Goal: Task Accomplishment & Management: Complete application form

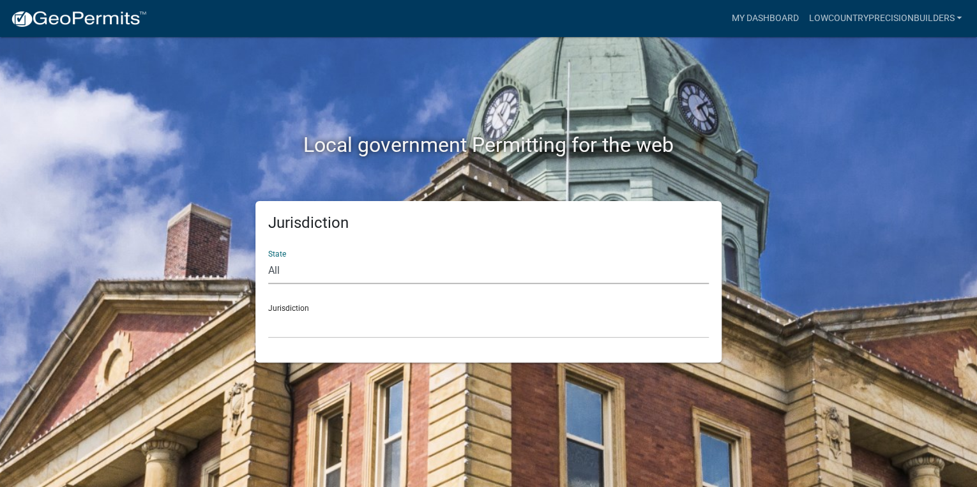
click at [640, 274] on select "All [US_STATE] [US_STATE] [US_STATE] [US_STATE] [US_STATE] [US_STATE] [US_STATE…" at bounding box center [488, 271] width 441 height 26
select select "[US_STATE]"
click at [268, 258] on select "All [US_STATE] [US_STATE] [US_STATE] [US_STATE] [US_STATE] [US_STATE] [US_STATE…" at bounding box center [488, 271] width 441 height 26
click at [455, 340] on div "Jurisdiction State All [US_STATE] [US_STATE] [US_STATE] [US_STATE] [US_STATE] […" at bounding box center [488, 282] width 466 height 162
click at [458, 332] on select "[GEOGRAPHIC_DATA], [US_STATE] [GEOGRAPHIC_DATA], [US_STATE]" at bounding box center [488, 325] width 441 height 26
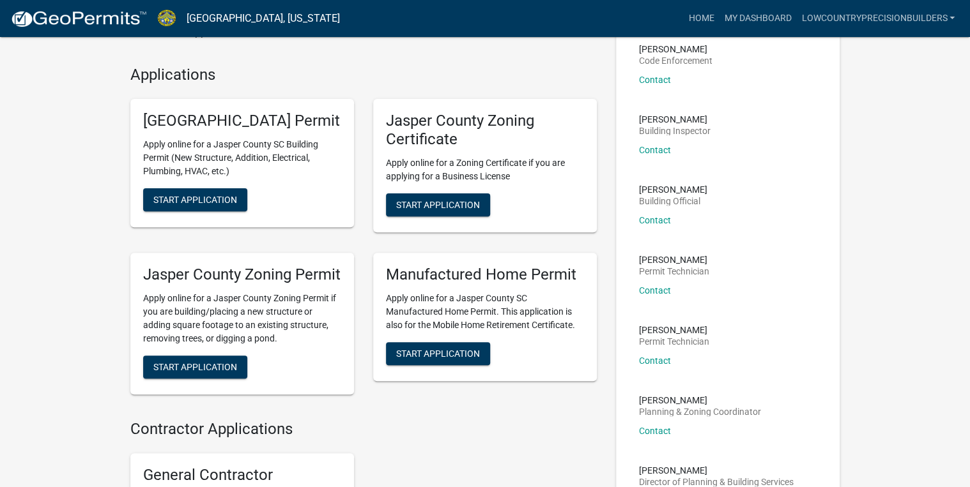
scroll to position [102, 0]
click at [429, 202] on span "Start Application" at bounding box center [438, 204] width 84 height 10
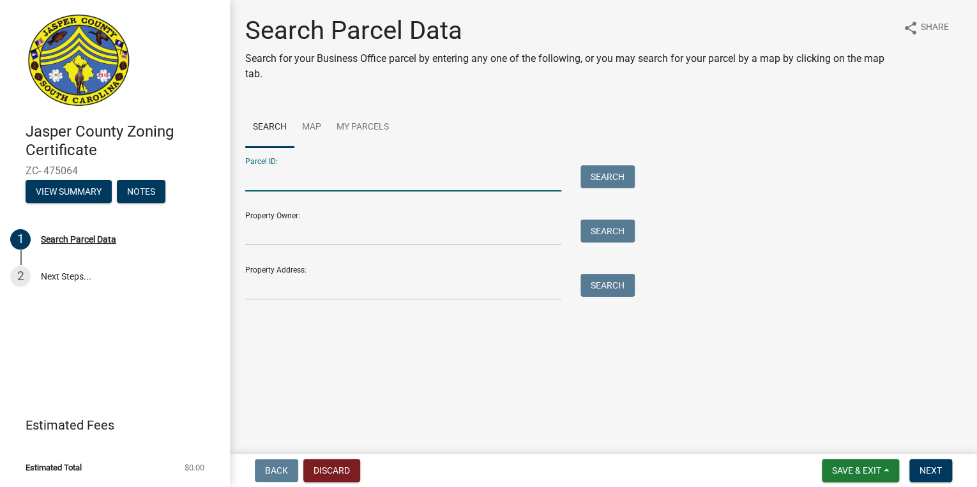
click at [286, 187] on input "Parcel ID:" at bounding box center [403, 178] width 316 height 26
paste input "[PHONE_NUMBER]"
type input "[PHONE_NUMBER]"
click at [604, 176] on button "Search" at bounding box center [608, 176] width 54 height 23
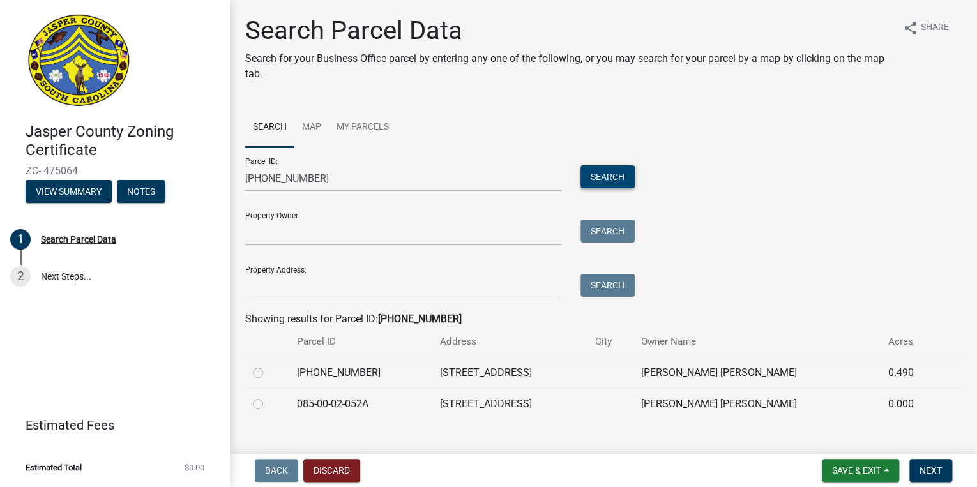
scroll to position [20, 0]
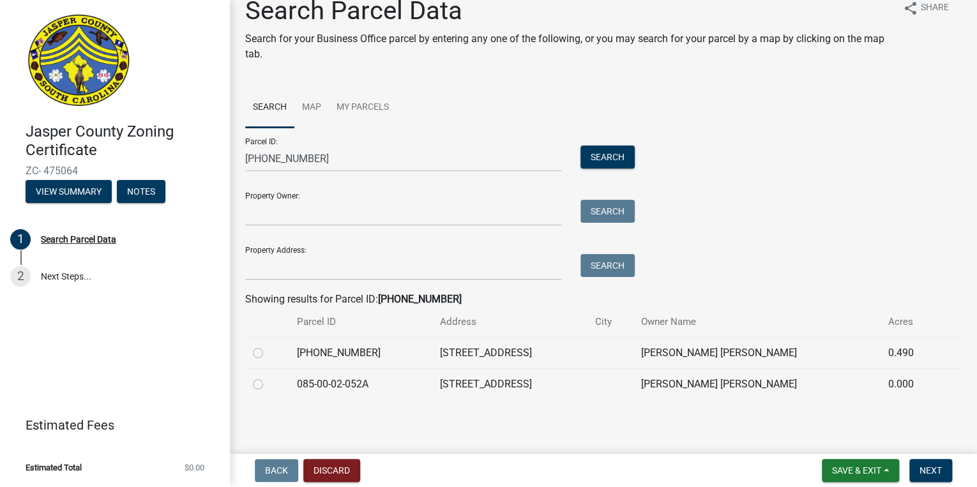
click at [268, 346] on label at bounding box center [268, 346] width 0 height 0
click at [268, 354] on input "radio" at bounding box center [272, 350] width 8 height 8
radio input "true"
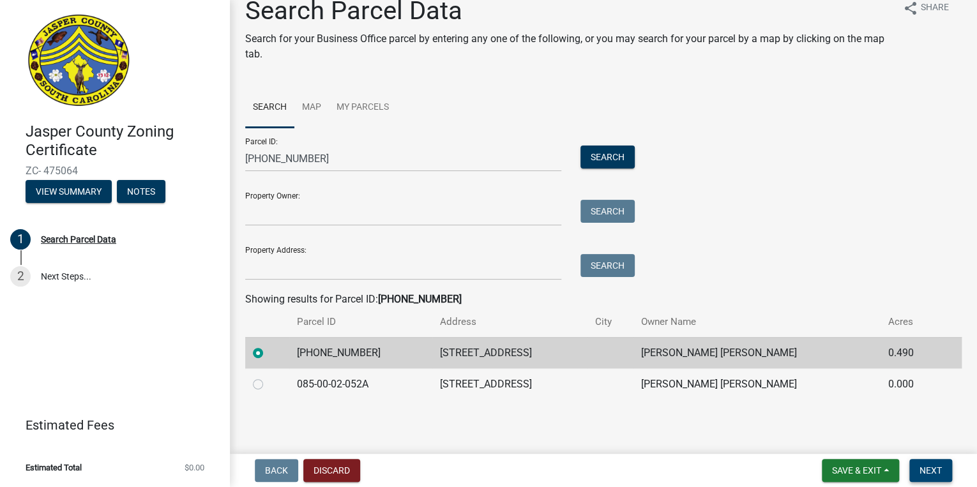
click at [947, 468] on button "Next" at bounding box center [931, 470] width 43 height 23
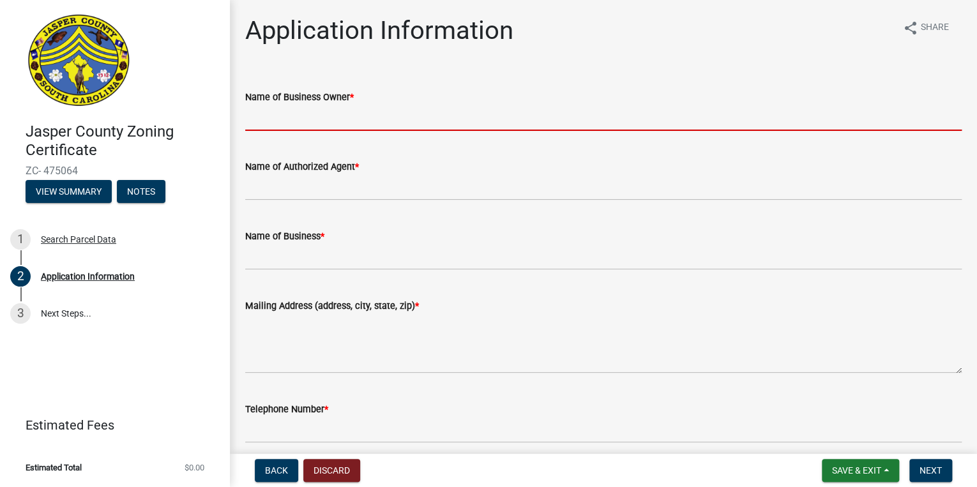
click at [362, 117] on input "Name of Business Owner *" at bounding box center [603, 118] width 717 height 26
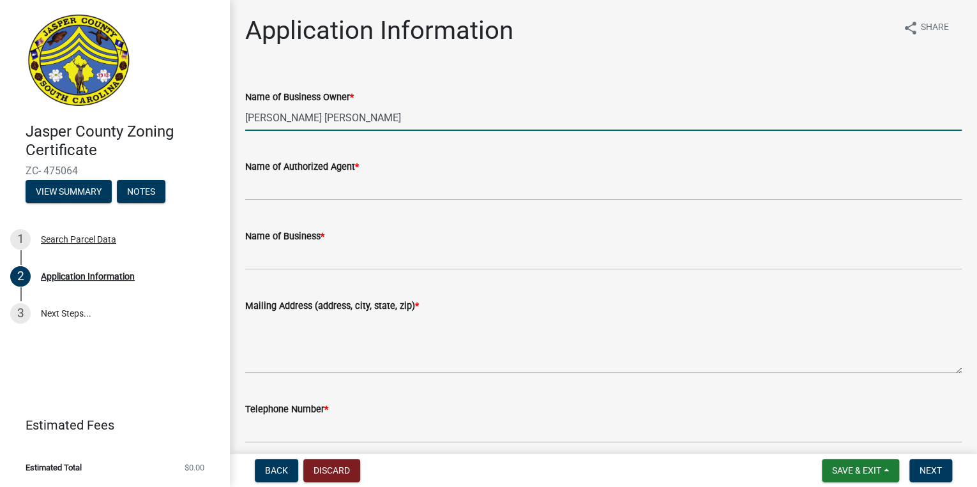
type input "[PERSON_NAME] [PERSON_NAME]"
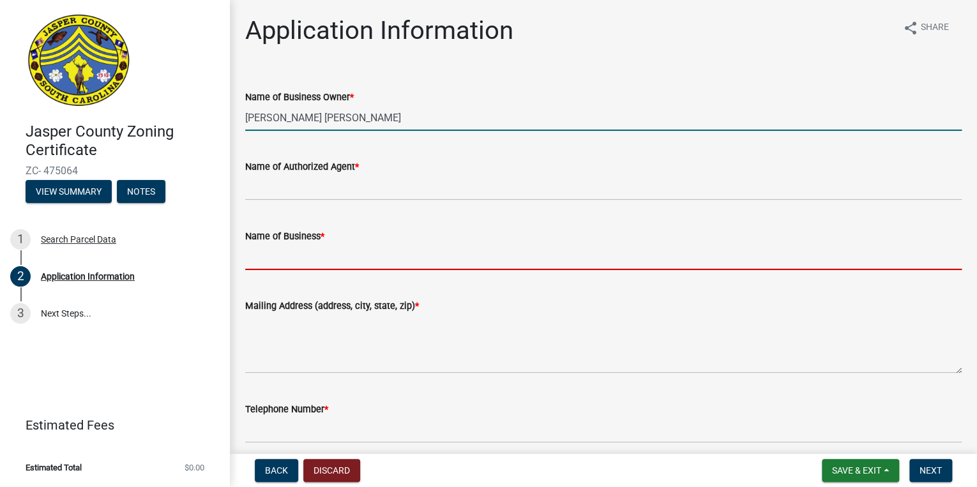
click at [314, 255] on input "Name of Business *" at bounding box center [603, 257] width 717 height 26
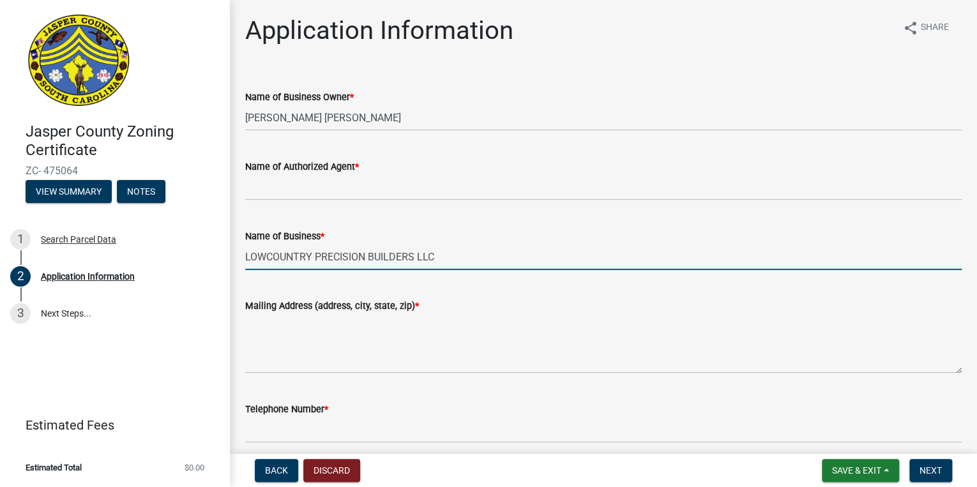
type input "LOWCOUNTRY PRECISION BUILDERS LLC"
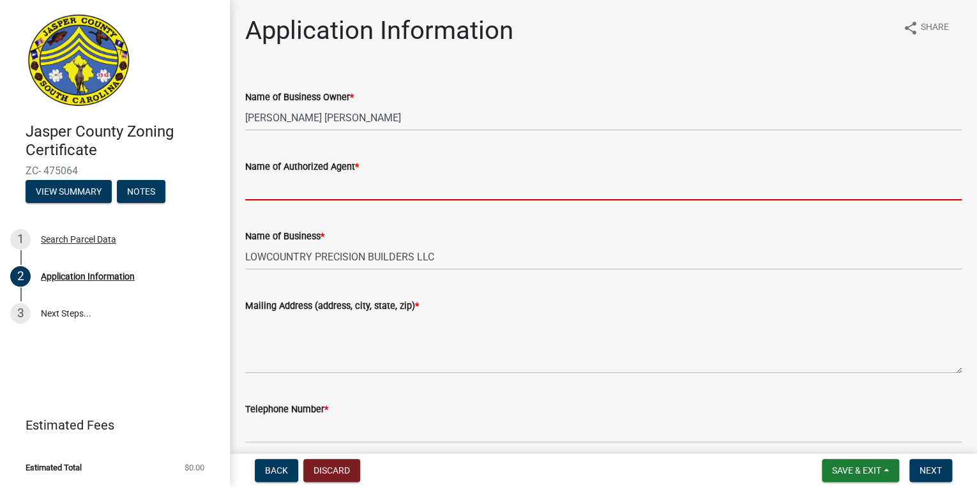
click at [298, 182] on input "Name of Authorized Agent *" at bounding box center [603, 187] width 717 height 26
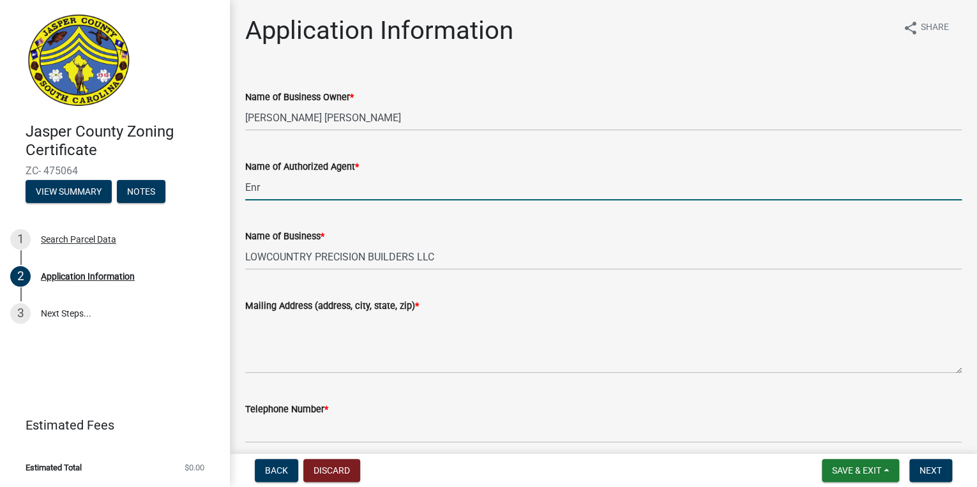
type input "[PERSON_NAME] [PERSON_NAME]"
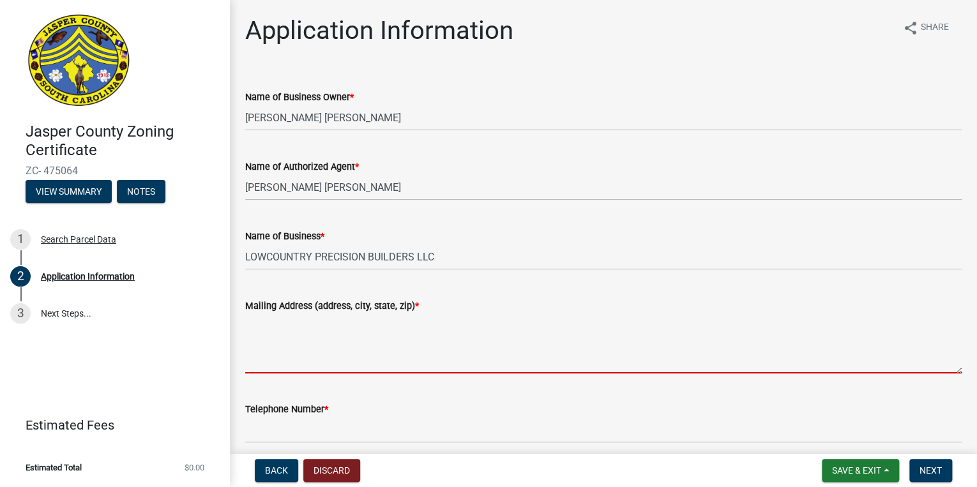
click at [302, 350] on textarea "Mailing Address (address, city, state, zip) *" at bounding box center [603, 344] width 717 height 60
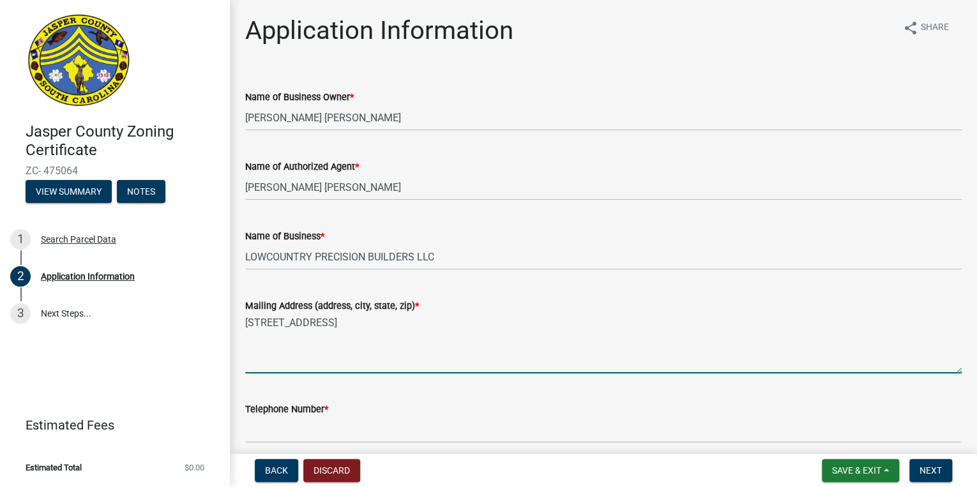
type textarea "[STREET_ADDRESS]"
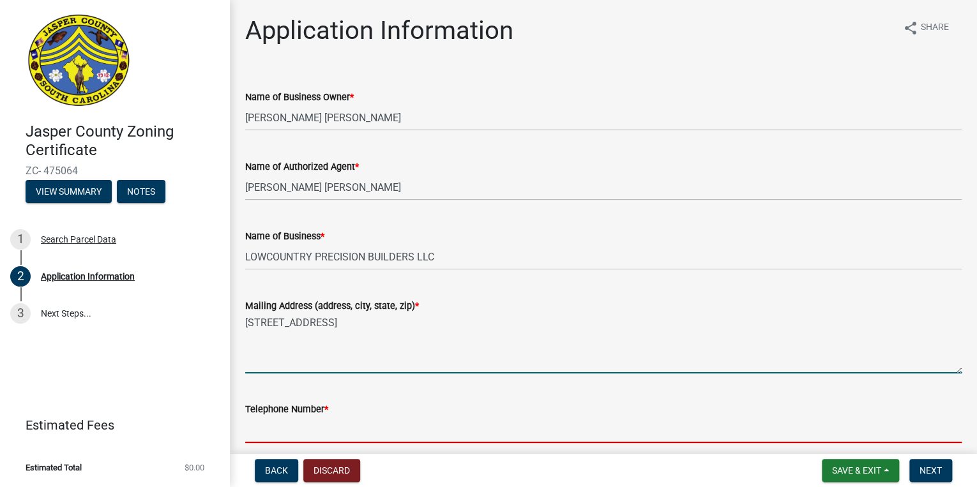
click at [326, 434] on input "Telephone Number *" at bounding box center [603, 430] width 717 height 26
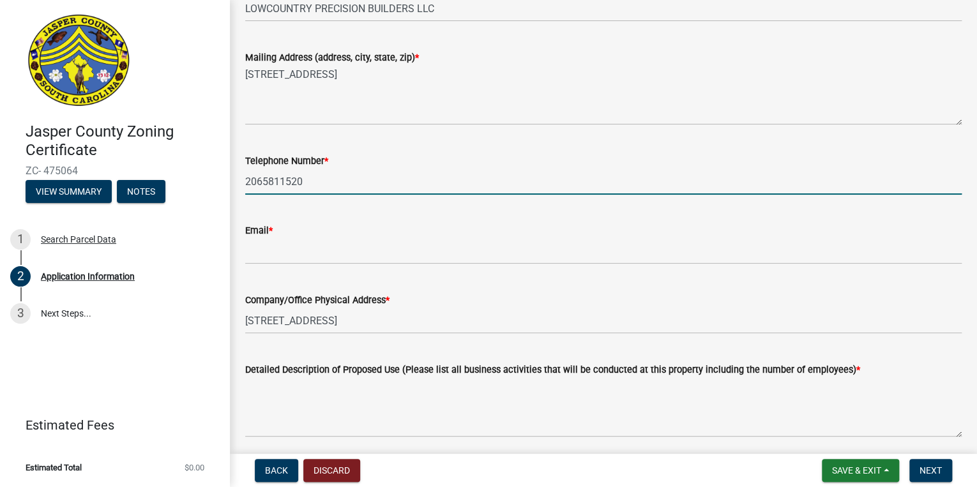
scroll to position [255, 0]
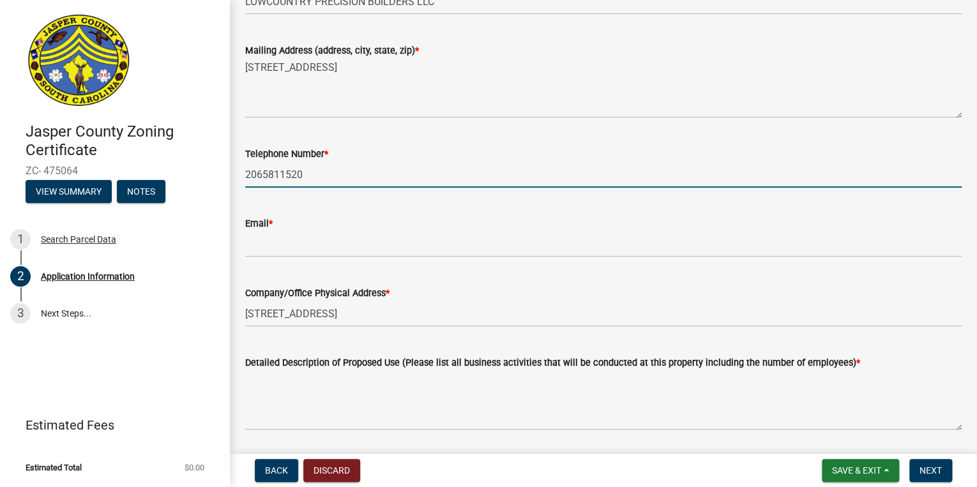
type input "2065811520"
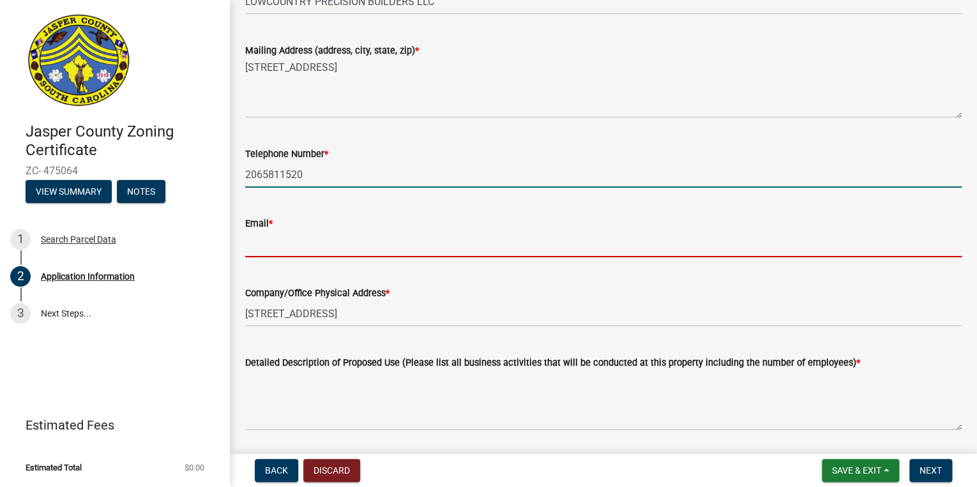
click at [395, 250] on input "Email *" at bounding box center [603, 244] width 717 height 26
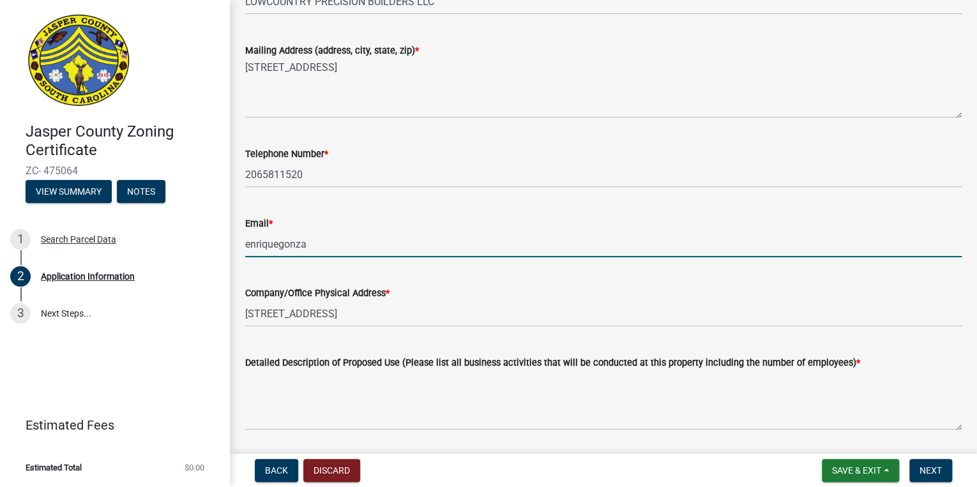
type input "[EMAIL_ADDRESS][DOMAIN_NAME]"
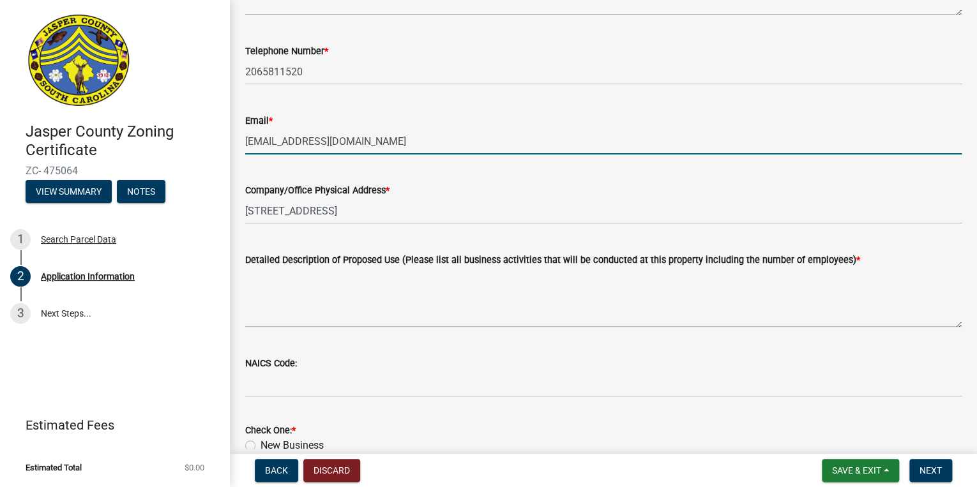
scroll to position [409, 0]
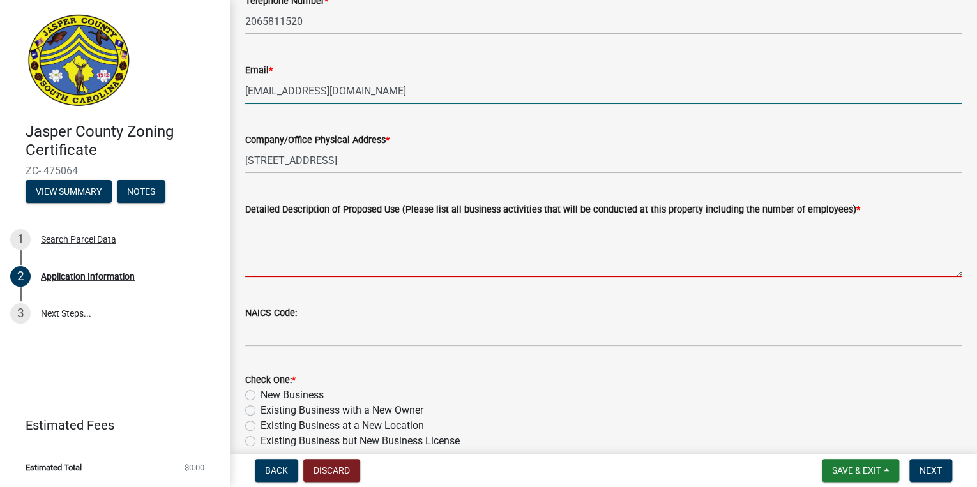
click at [646, 259] on textarea "Detailed Description of Proposed Use (Please list all business activities that …" at bounding box center [603, 247] width 717 height 60
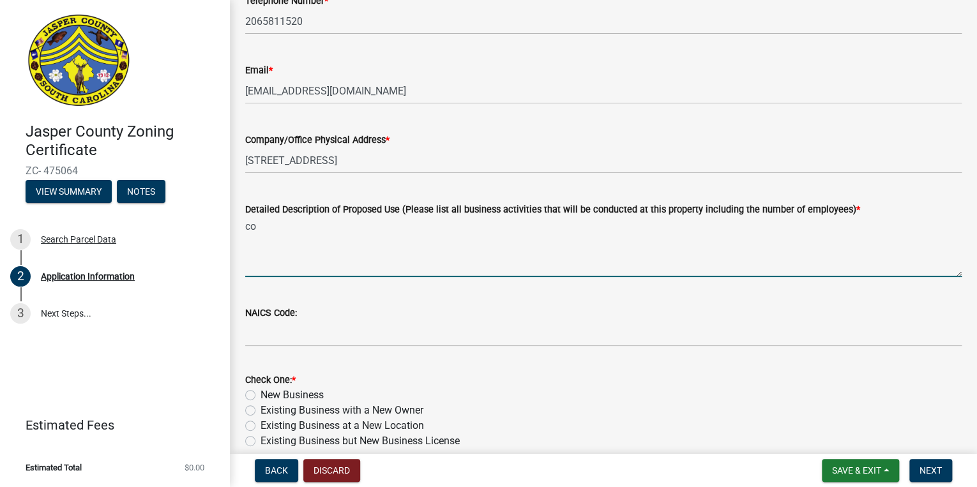
type textarea "c"
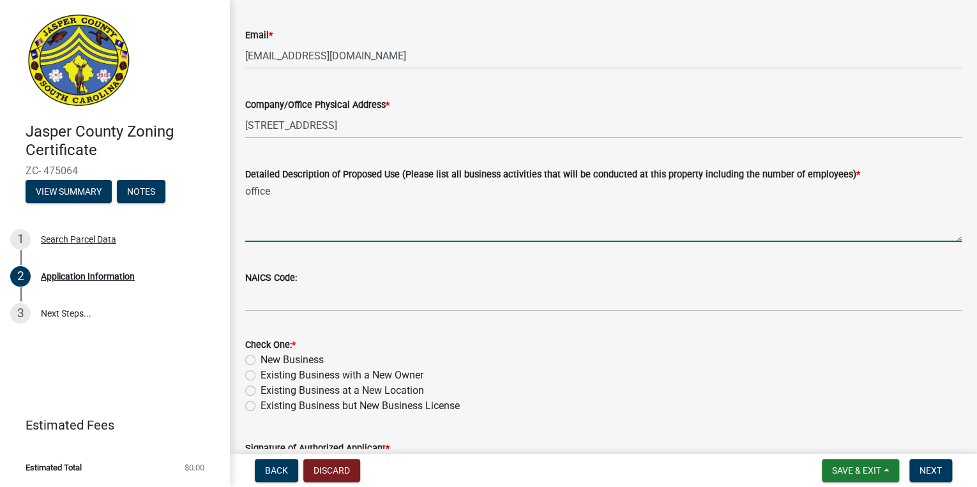
scroll to position [460, 0]
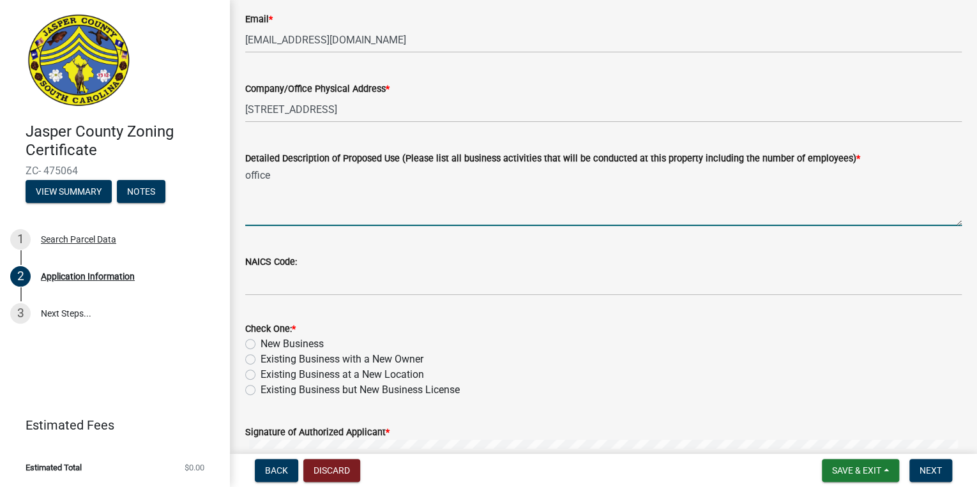
click at [276, 195] on textarea "office" at bounding box center [603, 196] width 717 height 60
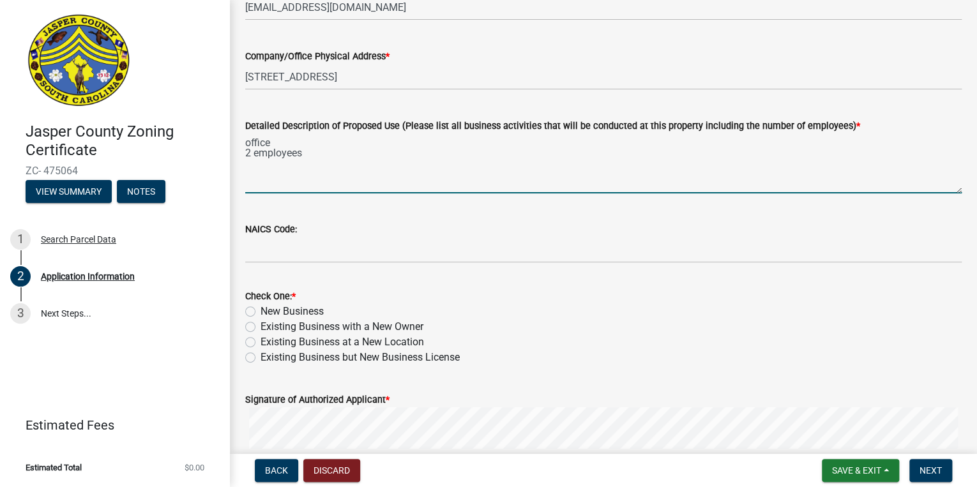
scroll to position [511, 0]
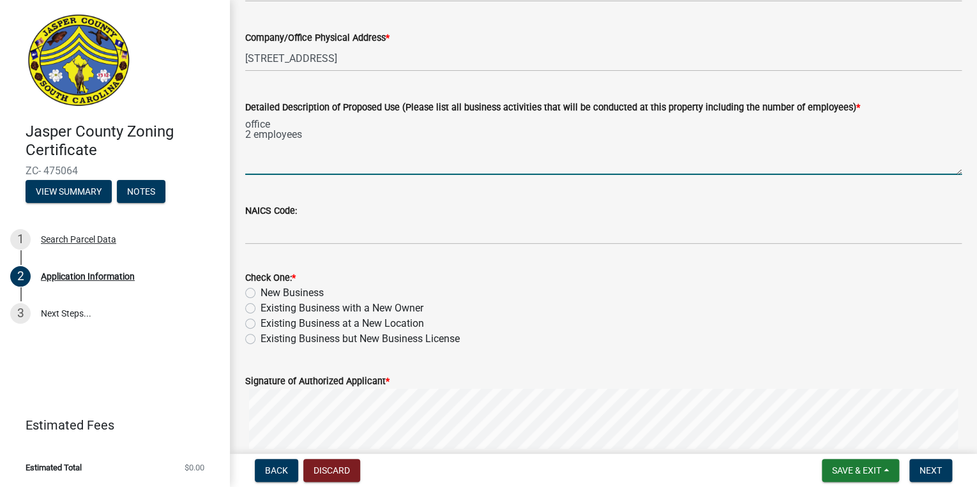
click at [245, 119] on div "Detailed Description of Proposed Use (Please list all business activities that …" at bounding box center [604, 128] width 736 height 93
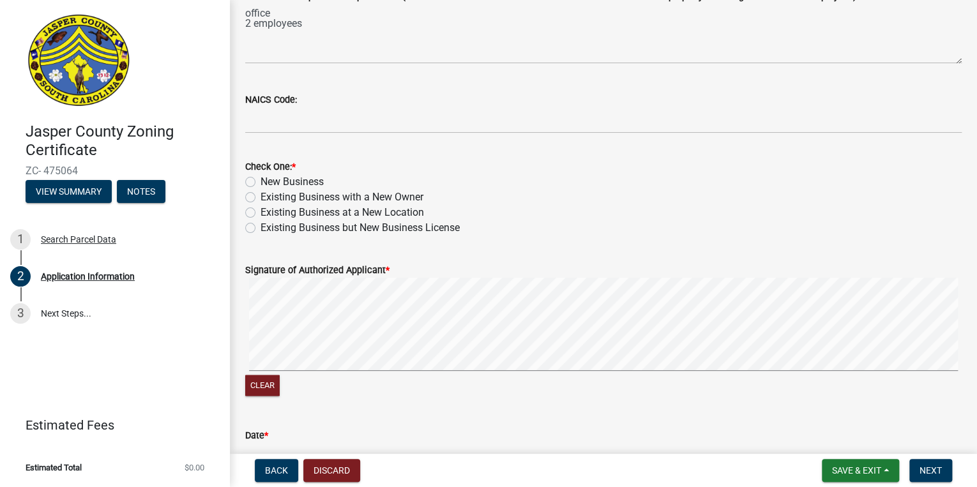
scroll to position [593, 0]
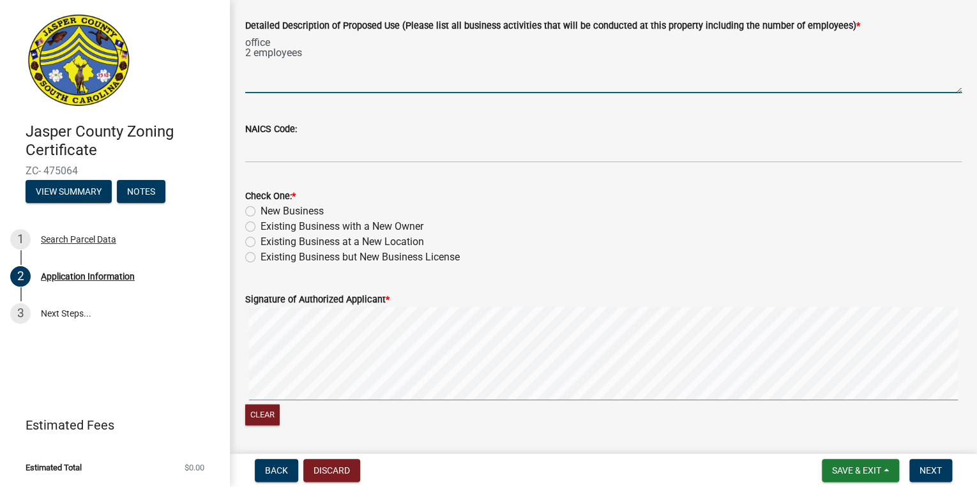
click at [246, 44] on textarea "office 2 employees" at bounding box center [603, 63] width 717 height 60
click at [309, 40] on textarea "home office 2 employees" at bounding box center [603, 63] width 717 height 60
type textarea "home office for payroll 2 employees"
click at [261, 211] on label "New Business" at bounding box center [292, 211] width 63 height 15
click at [261, 211] on input "New Business" at bounding box center [265, 208] width 8 height 8
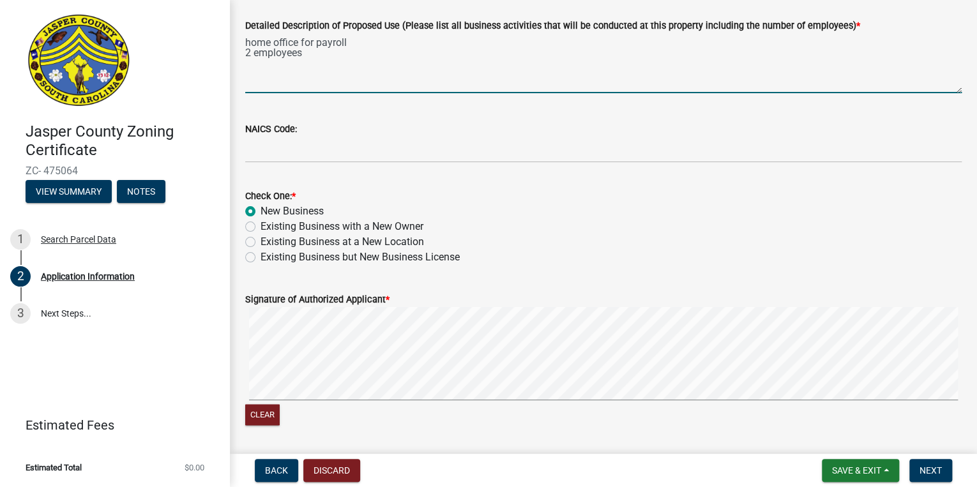
radio input "true"
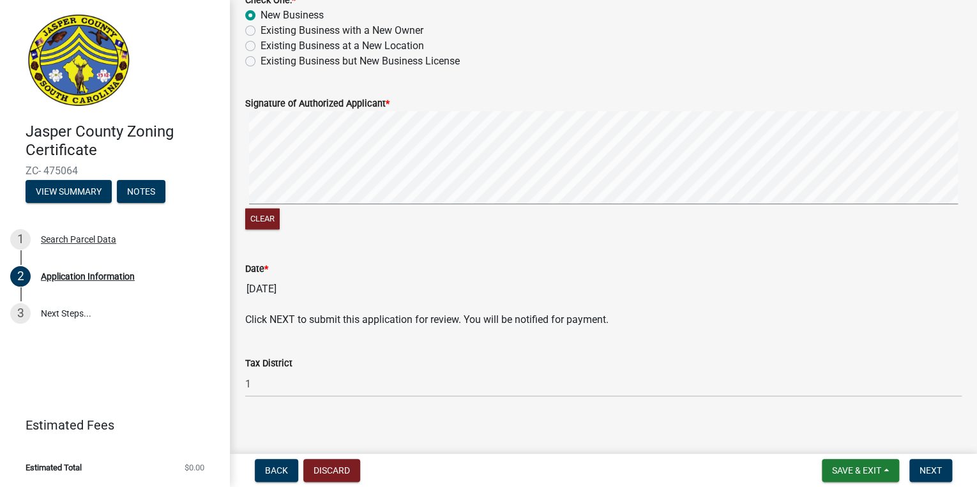
scroll to position [797, 0]
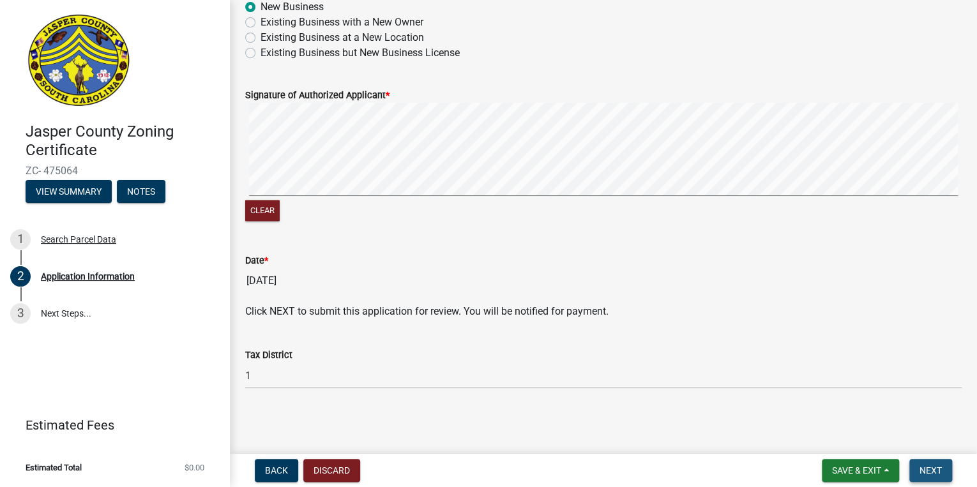
click at [920, 464] on button "Next" at bounding box center [931, 470] width 43 height 23
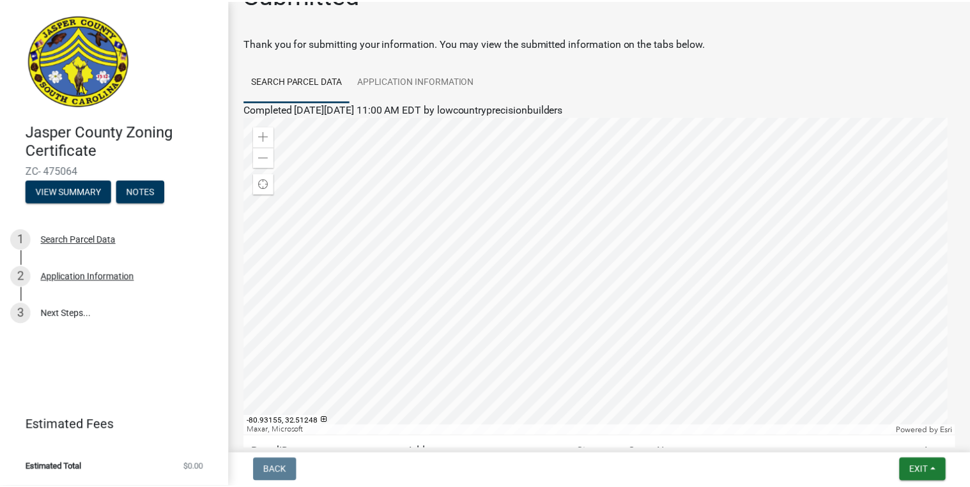
scroll to position [51, 0]
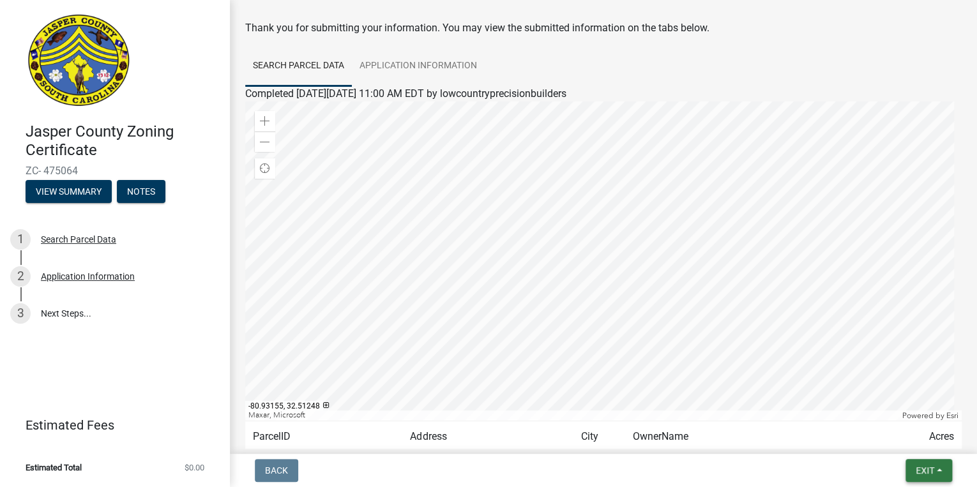
click at [923, 466] on span "Exit" at bounding box center [925, 471] width 19 height 10
click at [898, 437] on button "Save & Exit" at bounding box center [902, 437] width 102 height 31
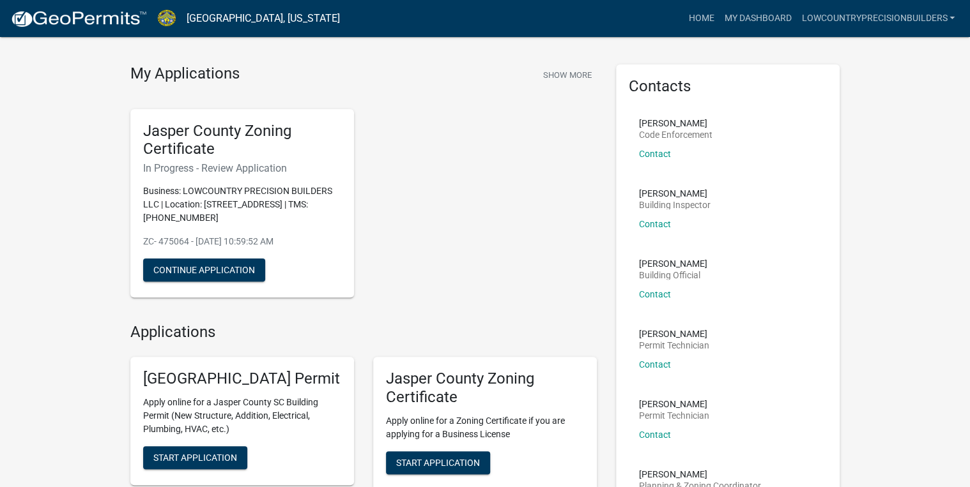
scroll to position [51, 0]
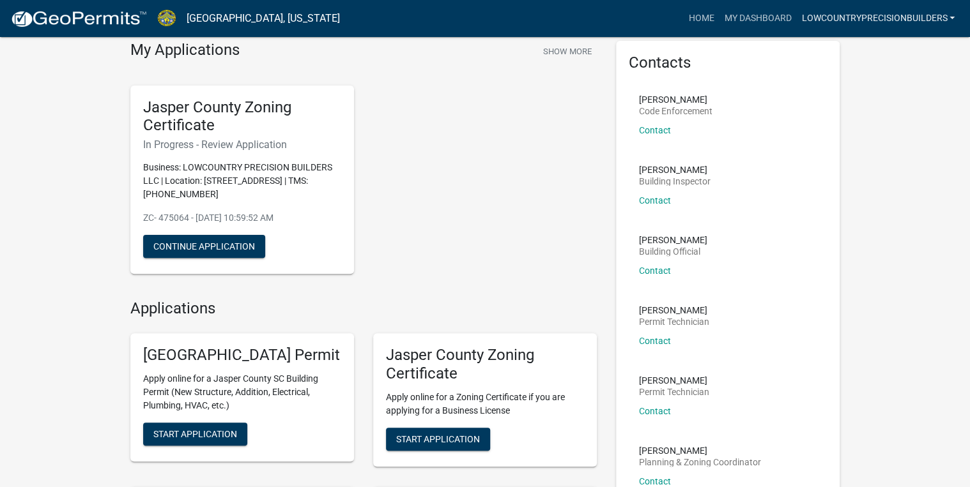
click at [893, 15] on link "lowcountryprecisionbuilders" at bounding box center [878, 18] width 164 height 24
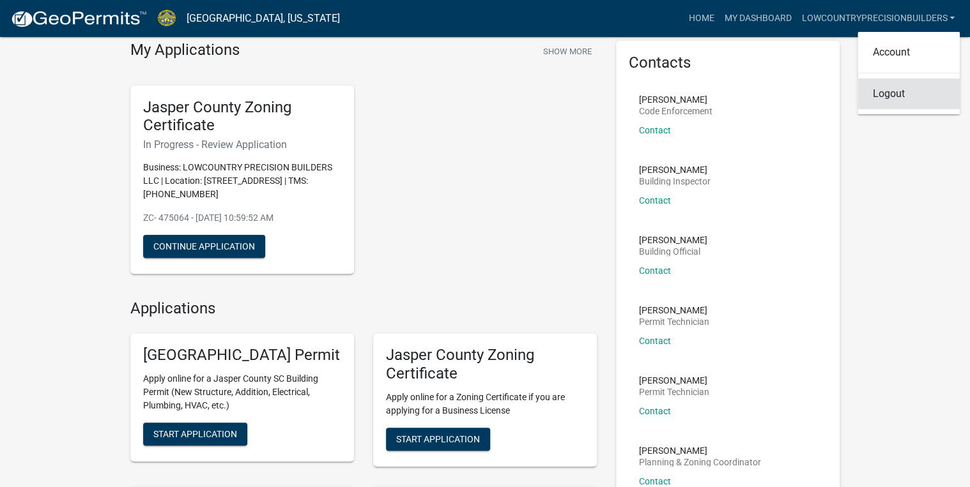
click at [883, 90] on link "Logout" at bounding box center [908, 94] width 102 height 31
